Goal: Transaction & Acquisition: Purchase product/service

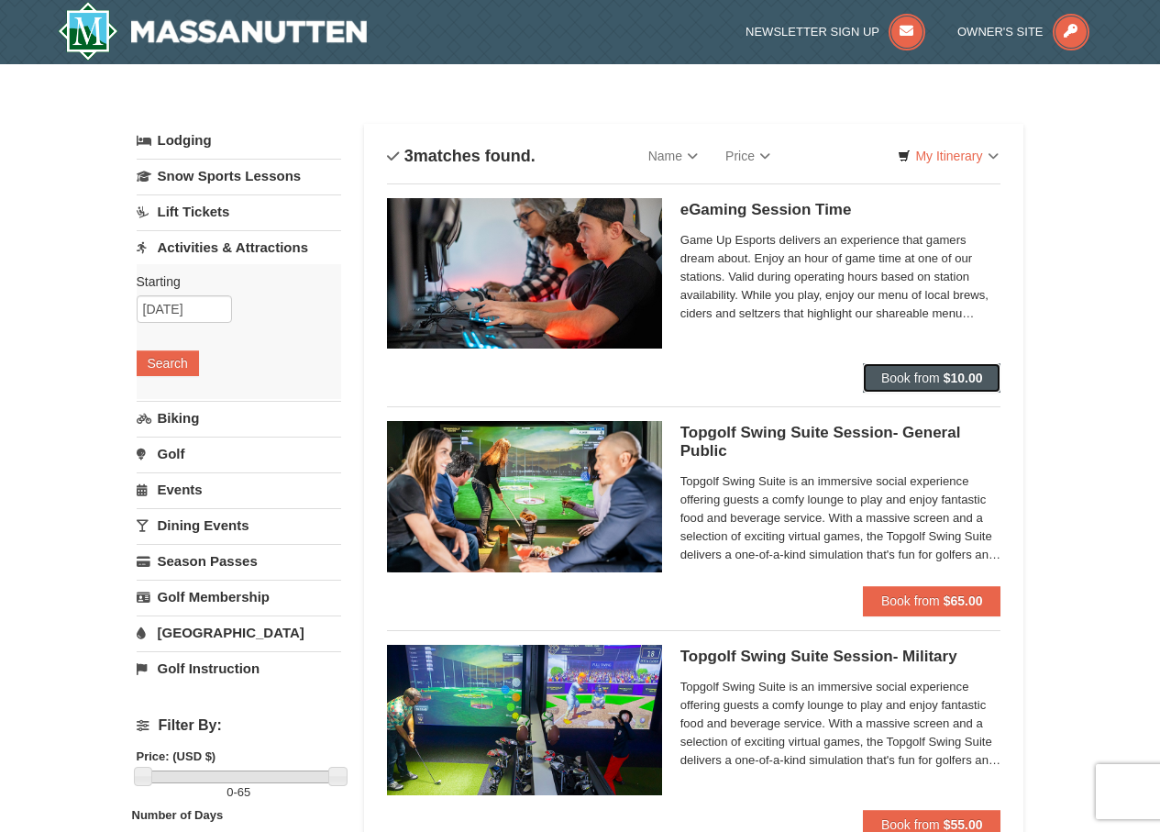
click at [949, 383] on strong "$10.00" at bounding box center [962, 377] width 39 height 15
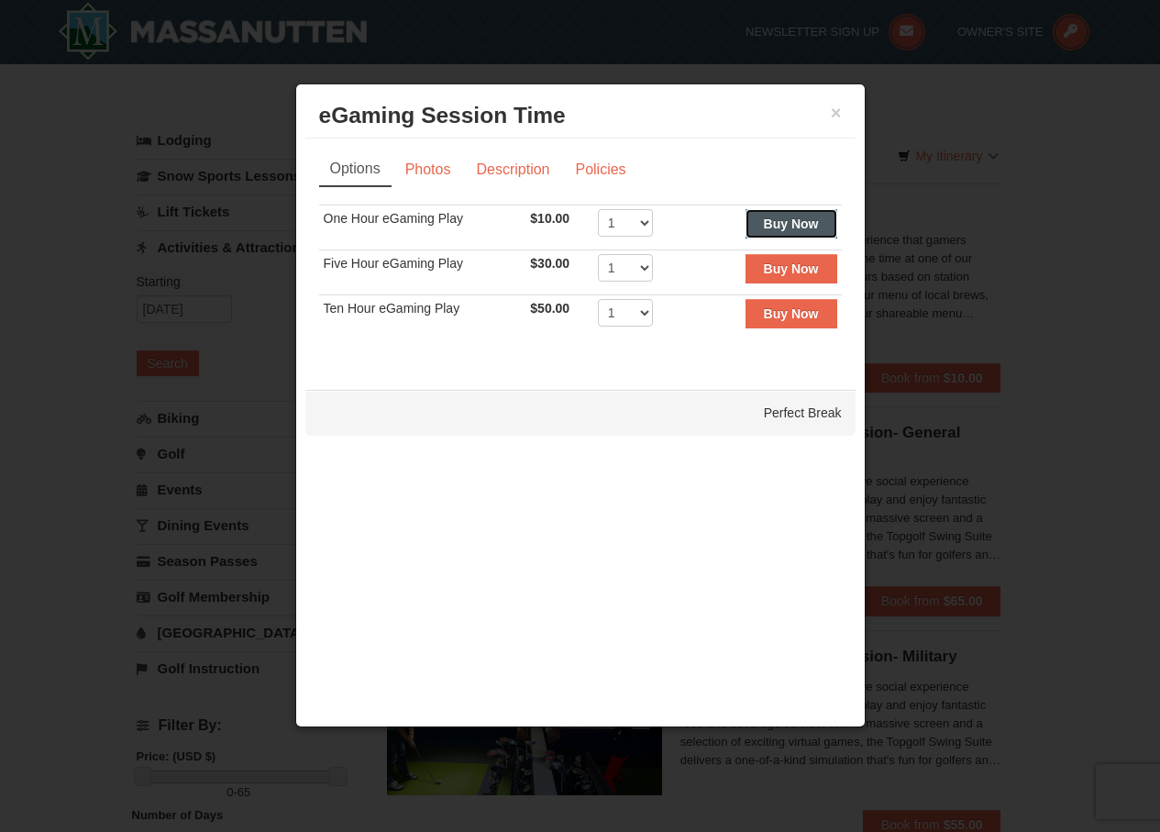
click at [803, 226] on strong "Buy Now" at bounding box center [791, 223] width 55 height 15
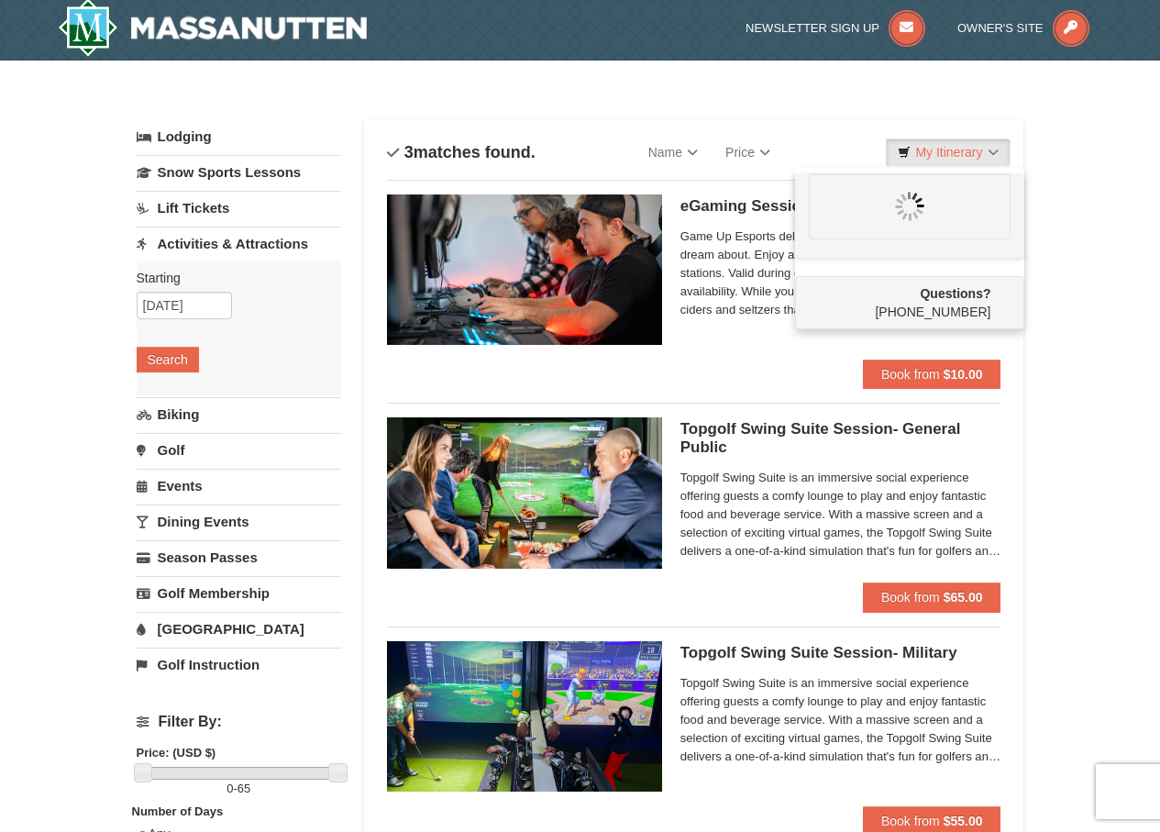
scroll to position [6, 0]
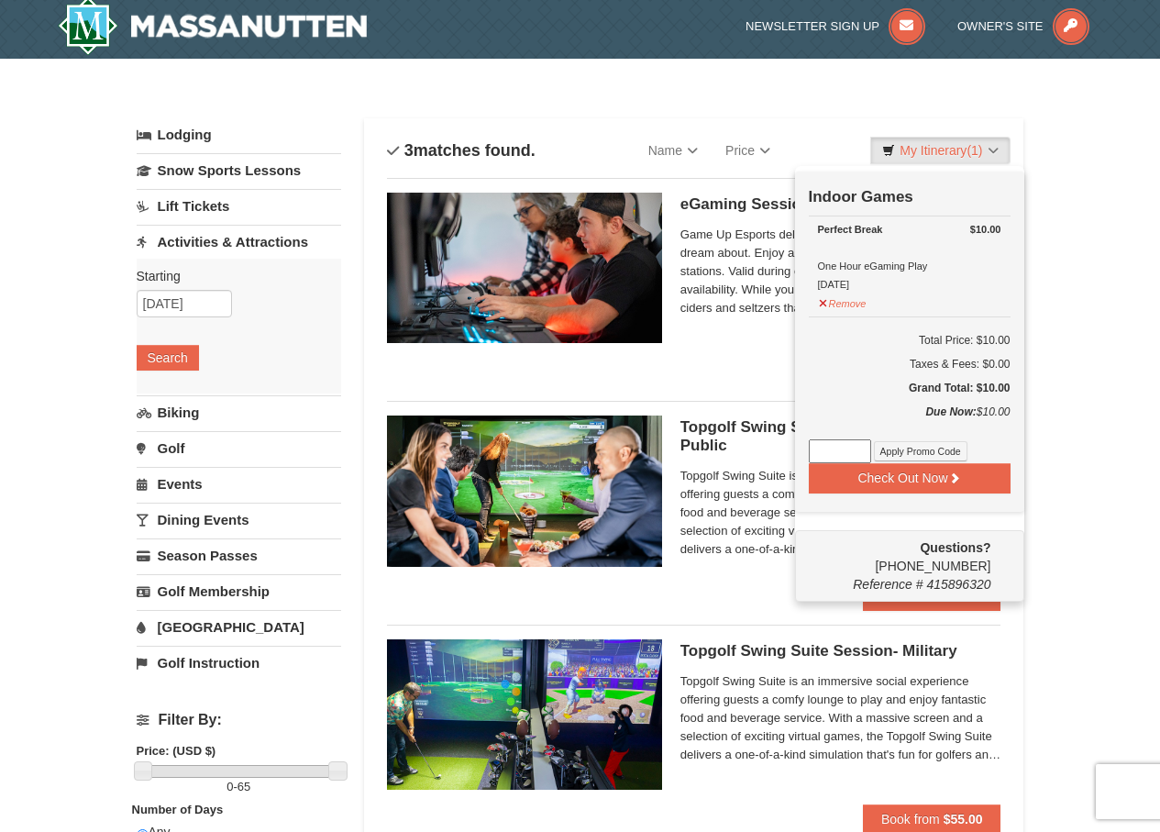
click at [862, 452] on input at bounding box center [840, 451] width 62 height 24
paste input "SUMMER25"
click at [852, 456] on input "SUMMER25" at bounding box center [840, 451] width 62 height 24
click at [914, 447] on button "Apply Promo Code" at bounding box center [921, 451] width 94 height 20
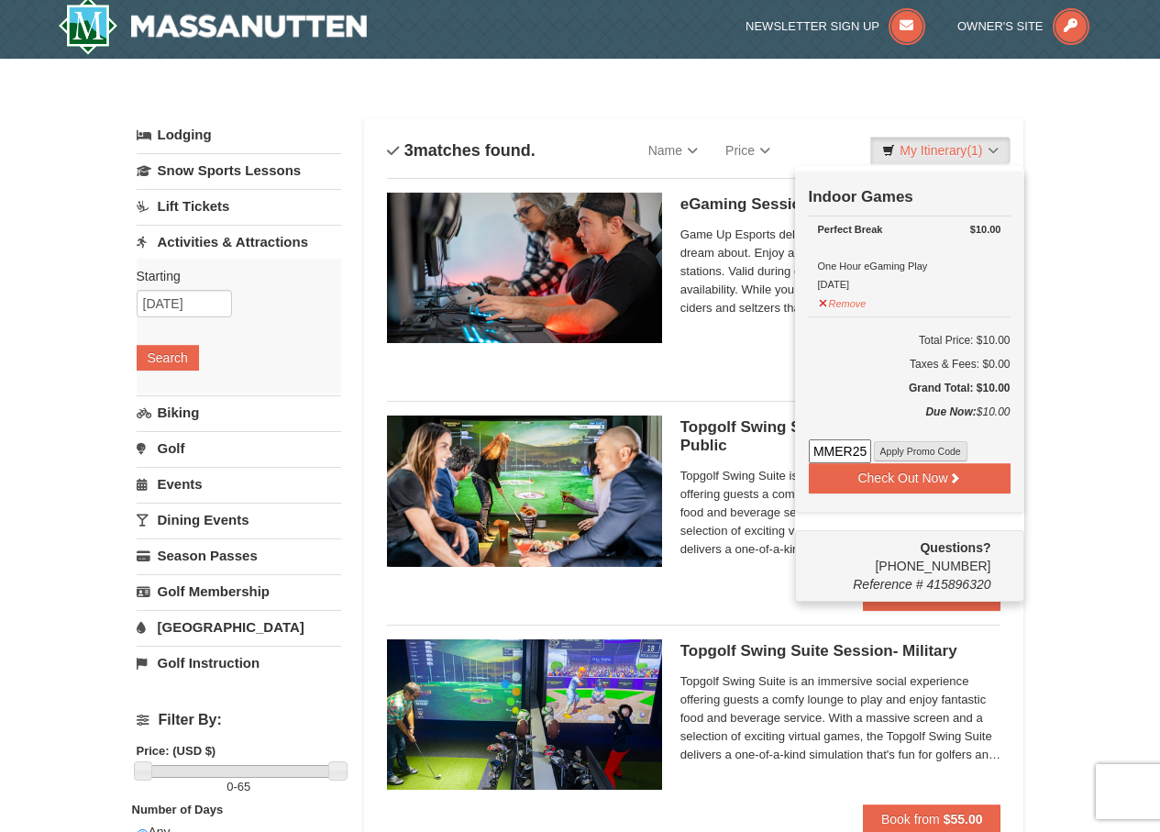
scroll to position [0, 0]
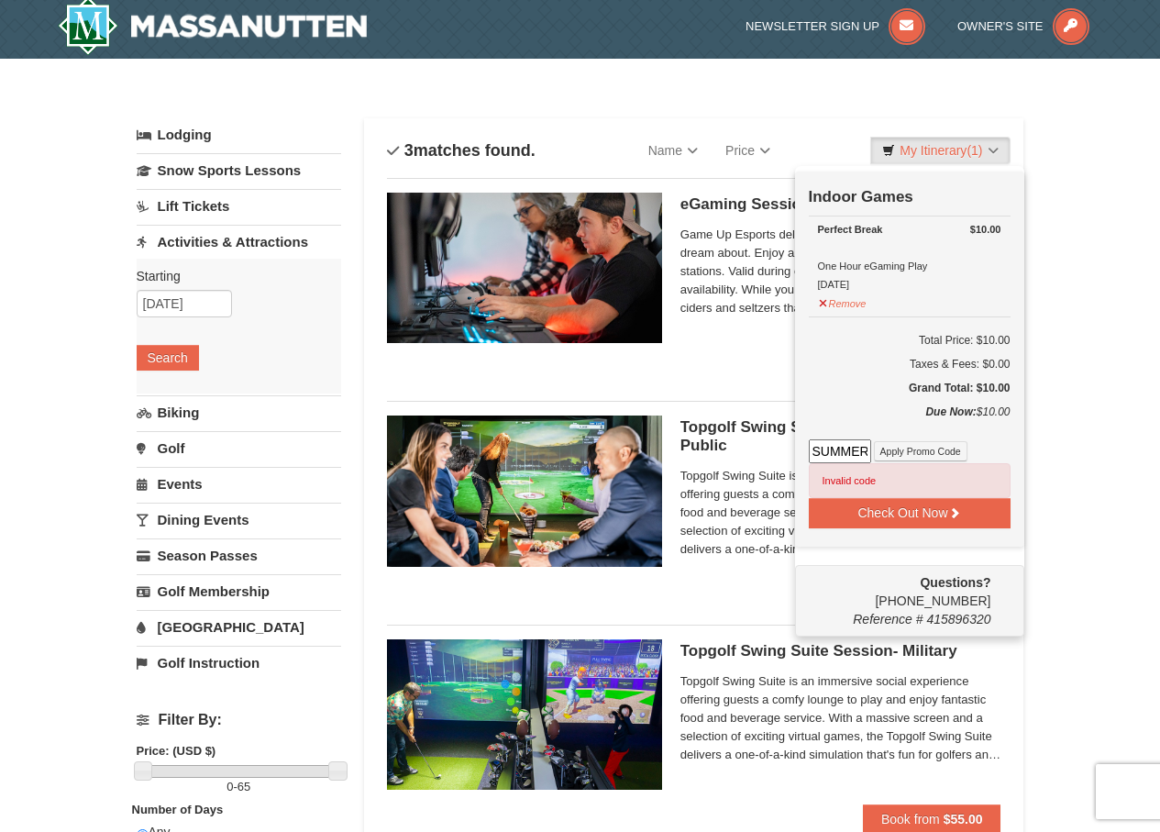
click at [862, 456] on input "SUMMER25" at bounding box center [840, 451] width 62 height 24
paste input "swing50in24"
type input "swing50in24"
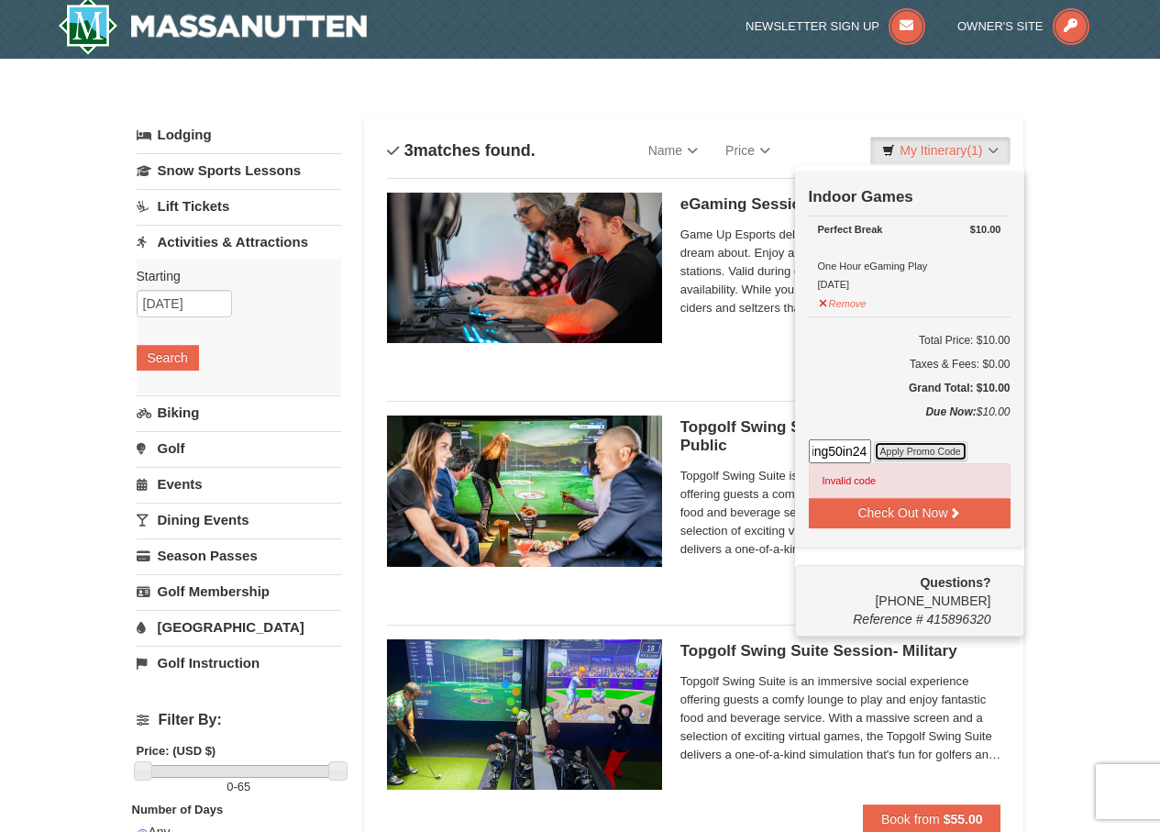
click at [939, 452] on button "Apply Promo Code" at bounding box center [921, 451] width 94 height 20
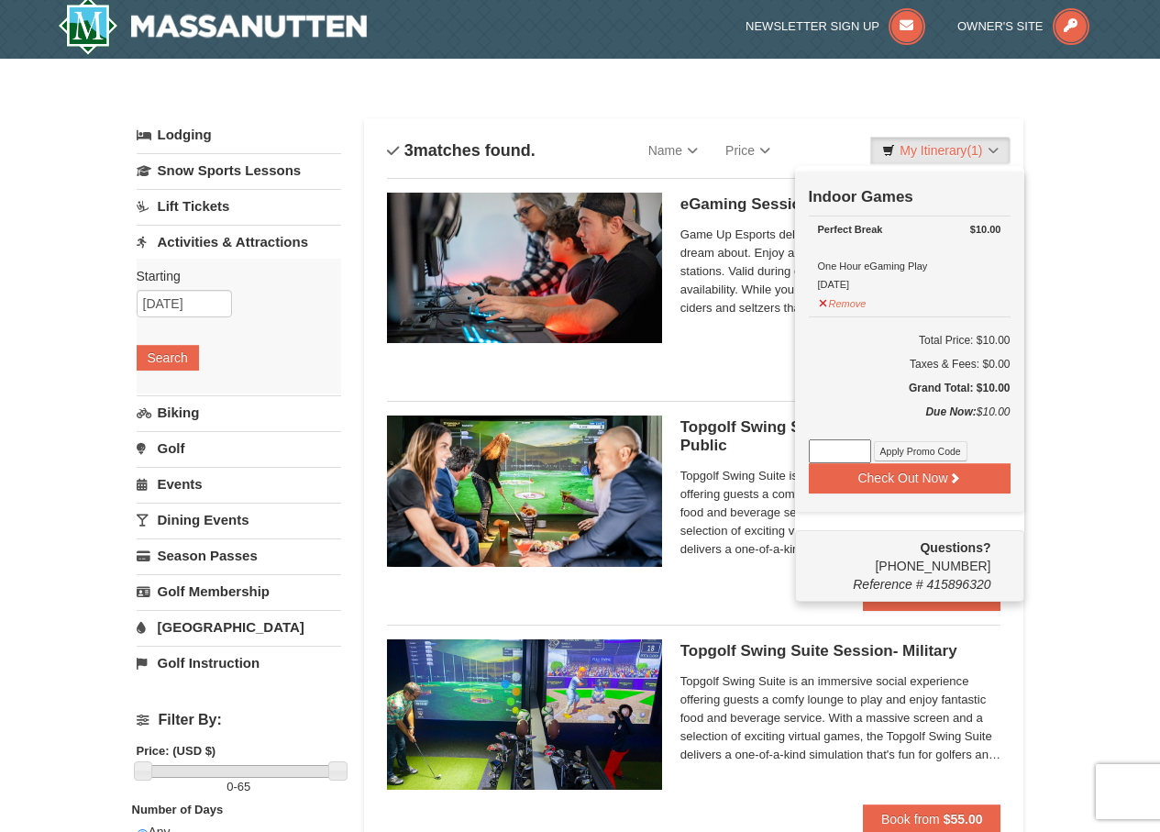
click at [844, 444] on input at bounding box center [840, 451] width 62 height 24
paste input "swing50in24"
type input "swing50in24"
click at [908, 448] on button "Apply Promo Code" at bounding box center [921, 451] width 94 height 20
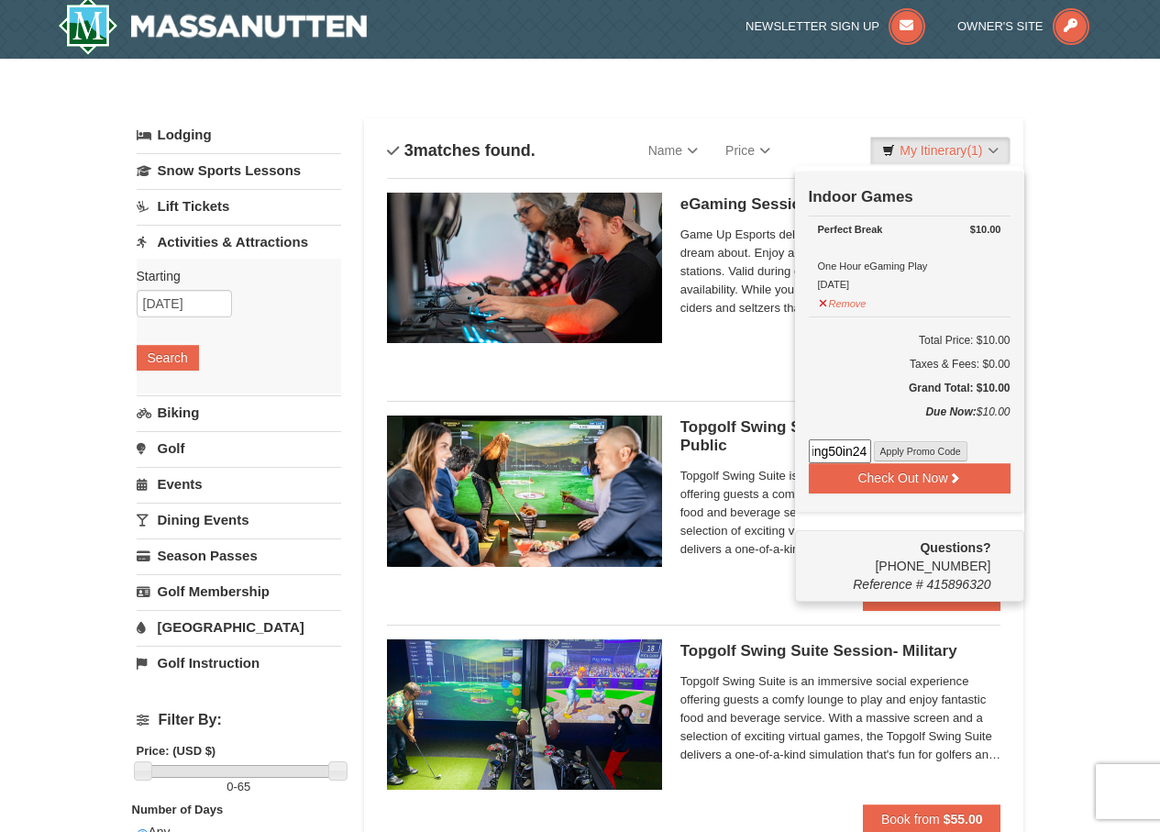
scroll to position [0, 0]
